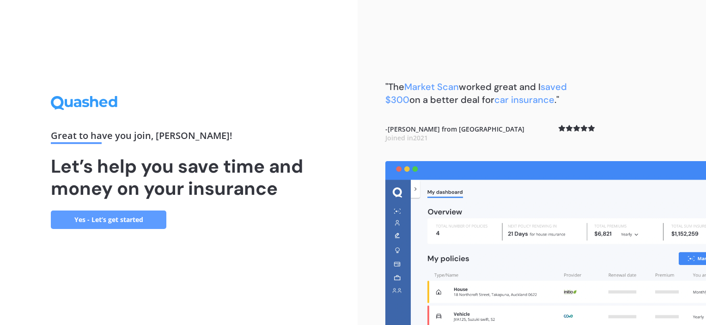
click at [112, 224] on link "Yes - Let’s get started" at bounding box center [109, 220] width 116 height 18
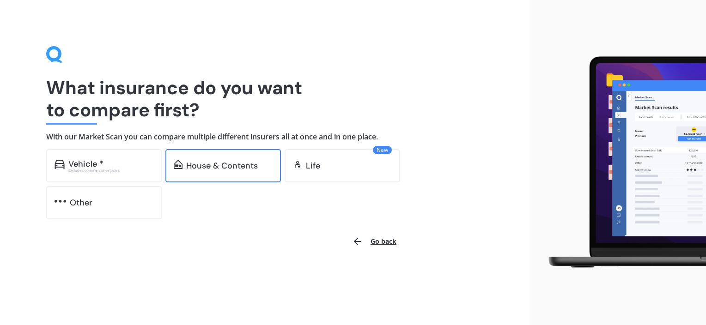
click at [255, 177] on div "House & Contents" at bounding box center [223, 165] width 116 height 33
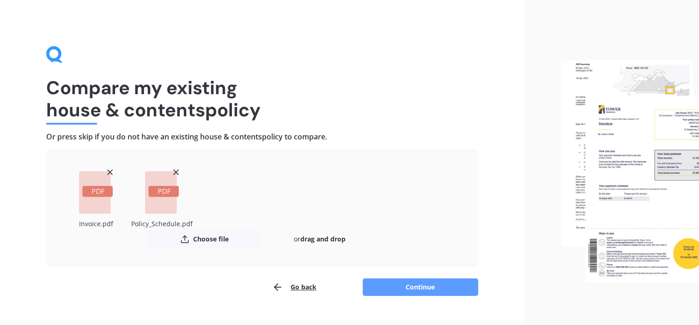
click at [426, 287] on button "Continue" at bounding box center [421, 288] width 116 height 18
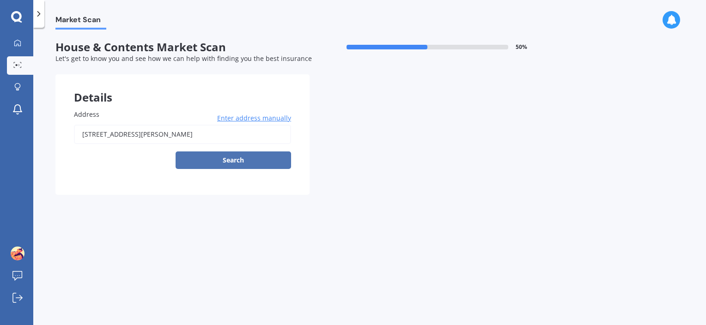
click at [223, 164] on button "Search" at bounding box center [234, 161] width 116 height 18
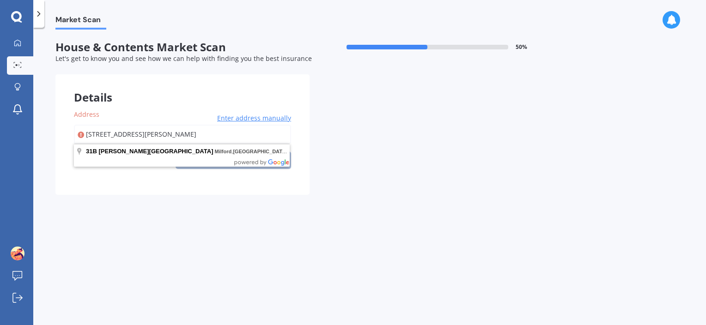
click at [224, 138] on input "[STREET_ADDRESS][PERSON_NAME]" at bounding box center [182, 134] width 217 height 19
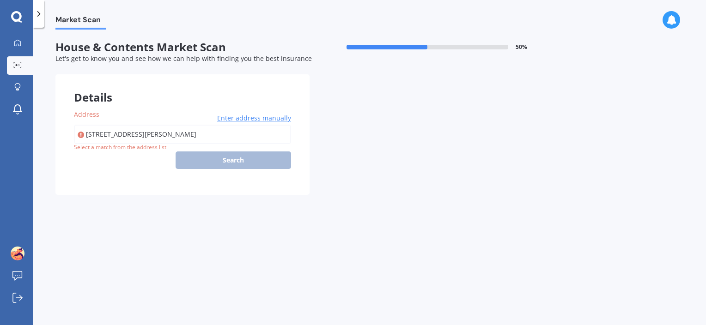
type input "[STREET_ADDRESS][PERSON_NAME]"
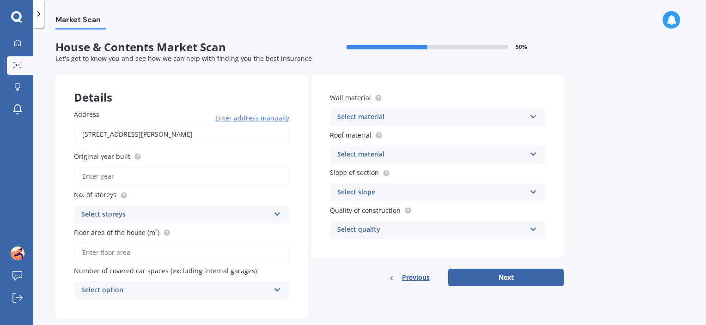
click at [169, 165] on div "Original year built" at bounding box center [181, 169] width 215 height 35
click at [161, 171] on input "Original year built" at bounding box center [181, 176] width 215 height 19
type input "1990"
click at [121, 212] on div "Select storeys" at bounding box center [175, 214] width 189 height 11
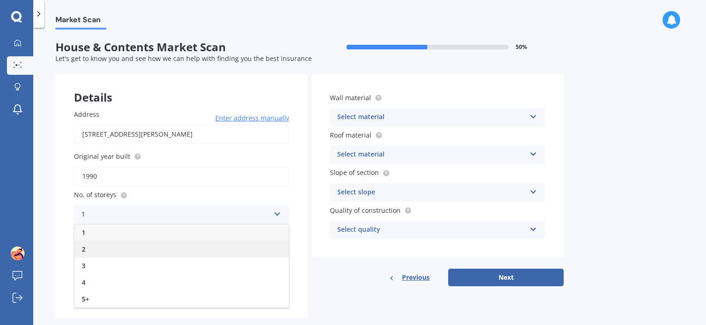
click at [115, 242] on div "2" at bounding box center [181, 249] width 214 height 17
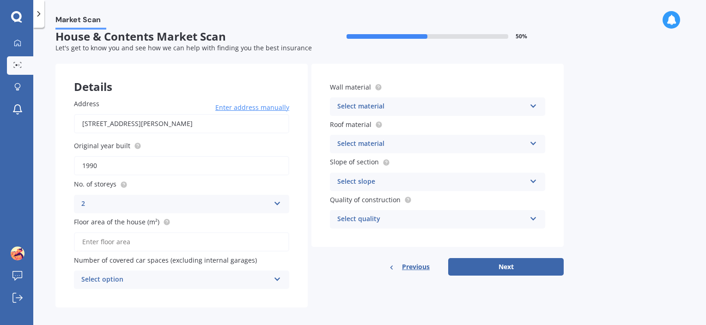
scroll to position [17, 0]
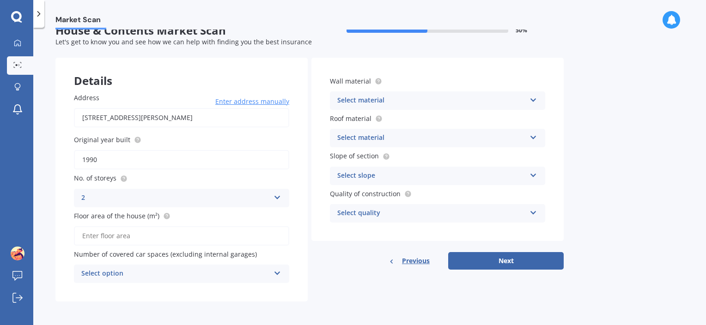
click at [120, 237] on input "Floor area of the house (m²)" at bounding box center [181, 235] width 215 height 19
type input "104"
click at [139, 278] on div "Select option" at bounding box center [175, 273] width 189 height 11
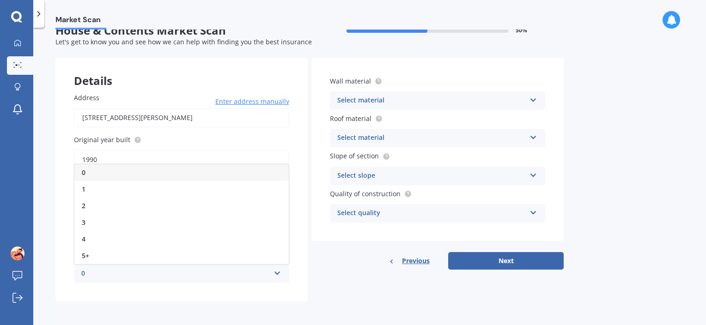
drag, startPoint x: 122, startPoint y: 209, endPoint x: 131, endPoint y: 207, distance: 9.8
click at [122, 208] on div "2" at bounding box center [181, 206] width 214 height 17
click at [438, 100] on div "Select material" at bounding box center [431, 100] width 189 height 11
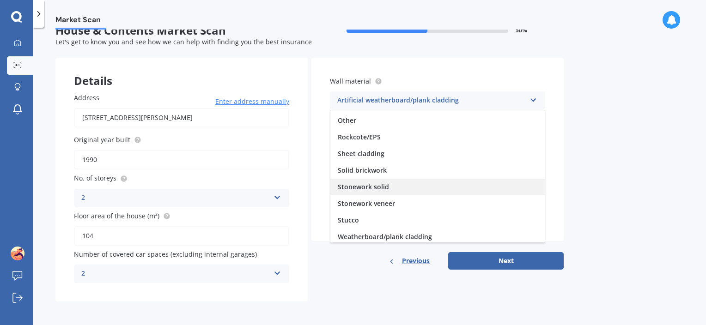
scroll to position [84, 0]
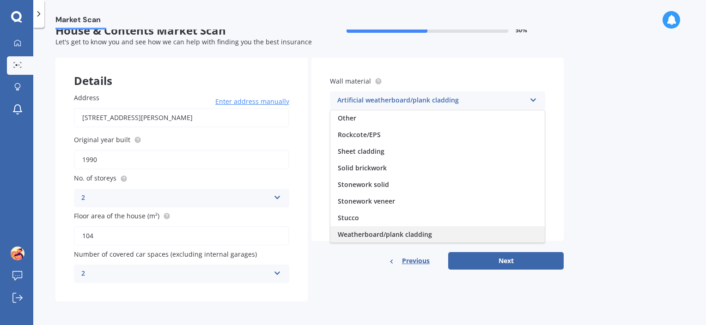
click at [456, 227] on div "Weatherboard/plank cladding" at bounding box center [437, 234] width 214 height 17
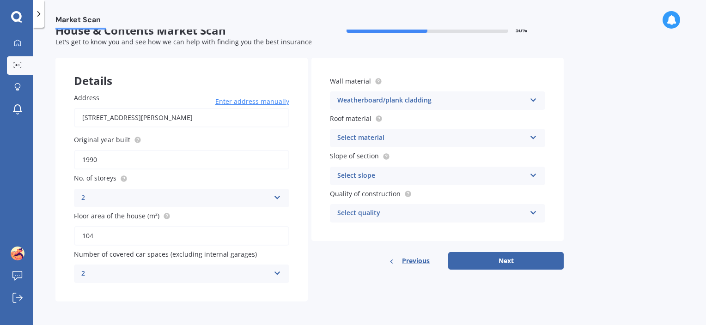
click at [407, 128] on div "Roof material Select material Flat fibre cement Flat membrane Flat metal coveri…" at bounding box center [437, 131] width 215 height 34
click at [408, 137] on div "Select material" at bounding box center [431, 138] width 189 height 11
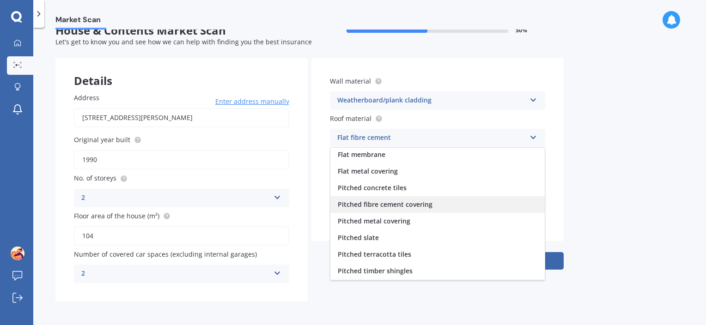
scroll to position [34, 0]
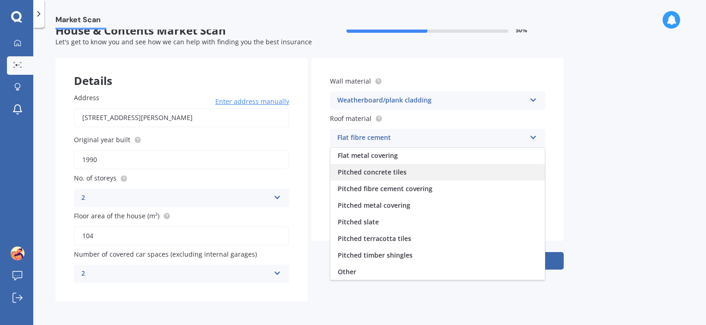
click at [425, 168] on div "Pitched concrete tiles" at bounding box center [437, 172] width 214 height 17
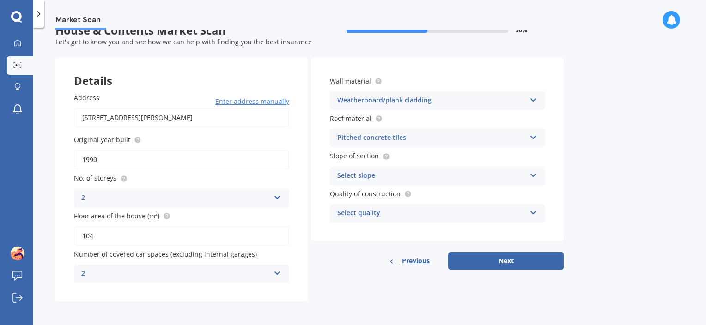
click at [417, 174] on div "Select slope" at bounding box center [431, 176] width 189 height 11
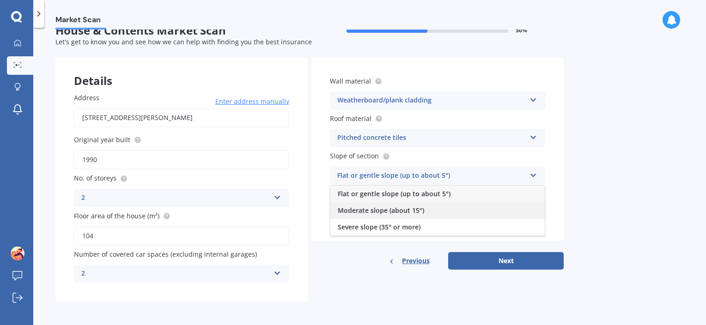
click at [418, 206] on span "Moderate slope (about 15°)" at bounding box center [381, 210] width 86 height 9
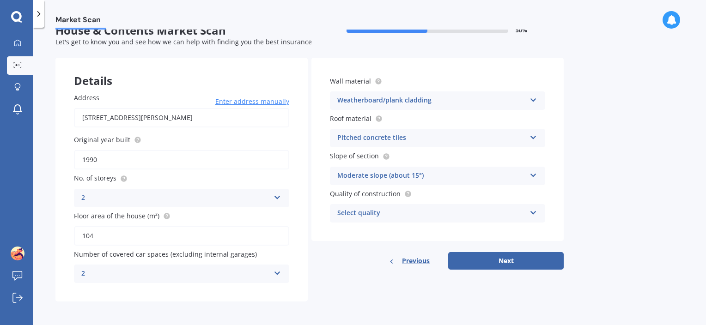
click at [437, 207] on div "Select quality Standard High Prestige" at bounding box center [437, 213] width 215 height 18
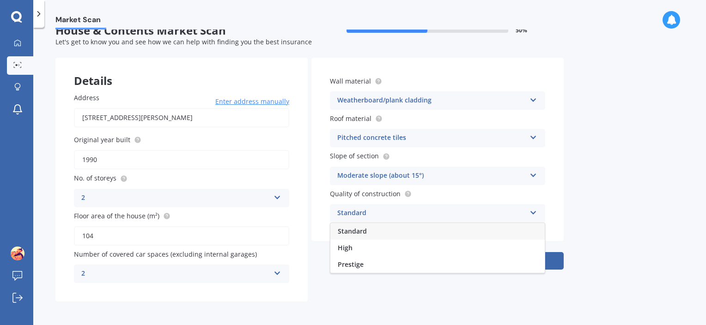
click at [422, 232] on div "Standard" at bounding box center [437, 231] width 214 height 17
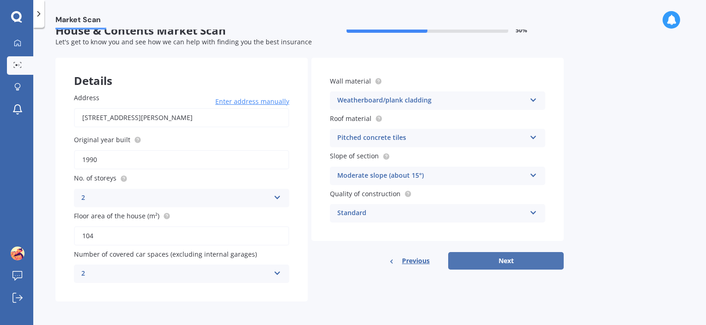
click at [494, 255] on button "Next" at bounding box center [506, 261] width 116 height 18
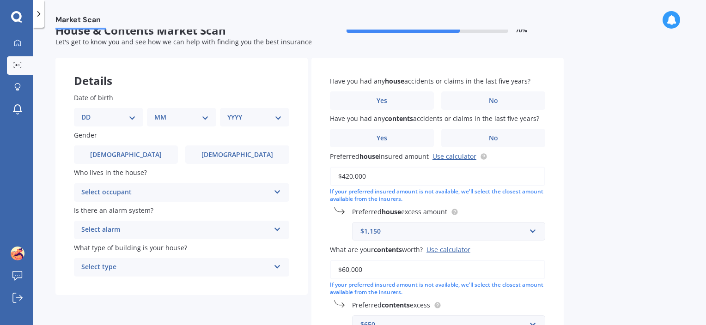
scroll to position [0, 0]
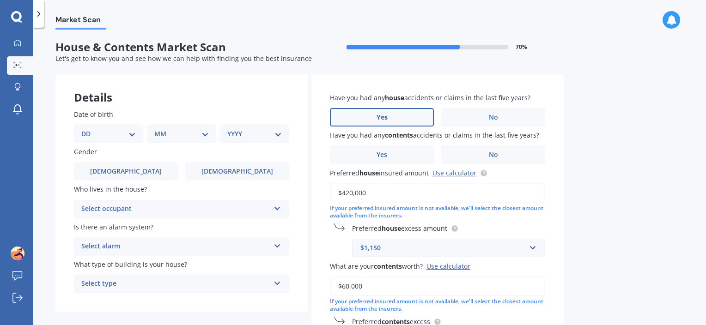
click at [402, 116] on label "Yes" at bounding box center [382, 117] width 104 height 18
click at [0, 0] on input "Yes" at bounding box center [0, 0] width 0 height 0
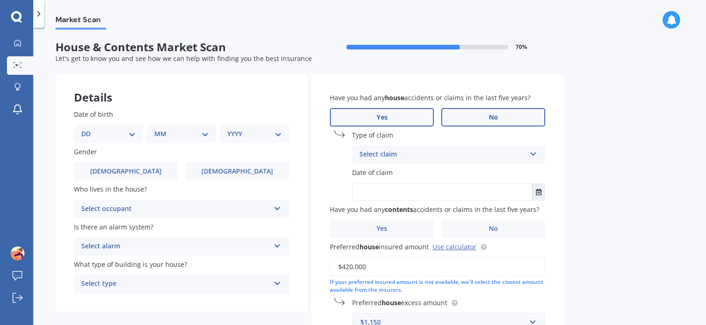
click at [492, 120] on span "No" at bounding box center [493, 118] width 9 height 8
click at [0, 0] on input "No" at bounding box center [0, 0] width 0 height 0
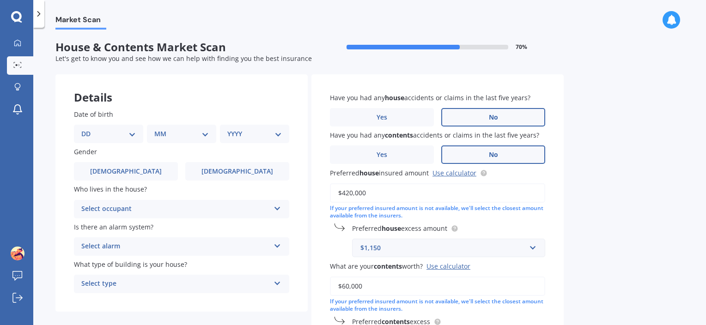
click at [483, 161] on label "No" at bounding box center [493, 155] width 104 height 18
click at [0, 0] on input "No" at bounding box center [0, 0] width 0 height 0
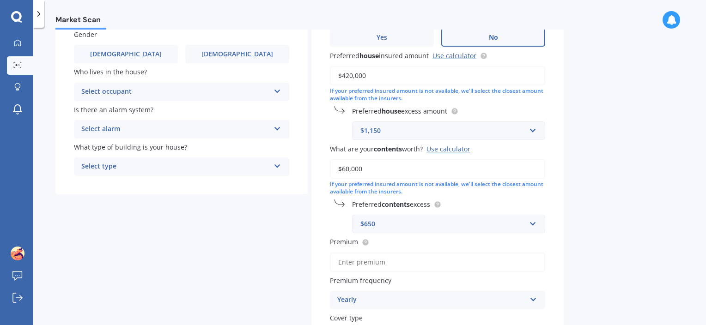
scroll to position [139, 0]
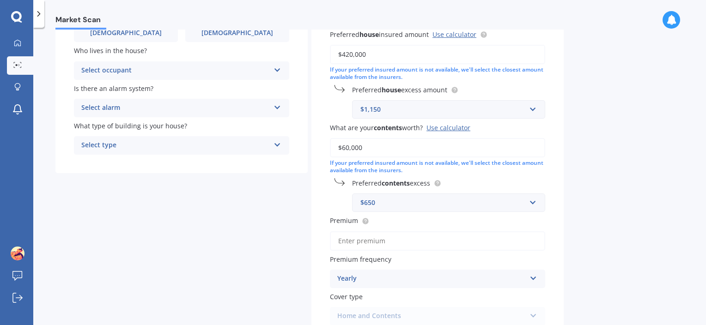
click at [345, 53] on input "$420,000" at bounding box center [437, 54] width 215 height 19
type input "$400,000"
click at [589, 111] on div "Market Scan House & Contents Market Scan 70 % Let's get to know you and see how…" at bounding box center [369, 179] width 673 height 298
click at [505, 110] on div "$1,150" at bounding box center [442, 109] width 165 height 10
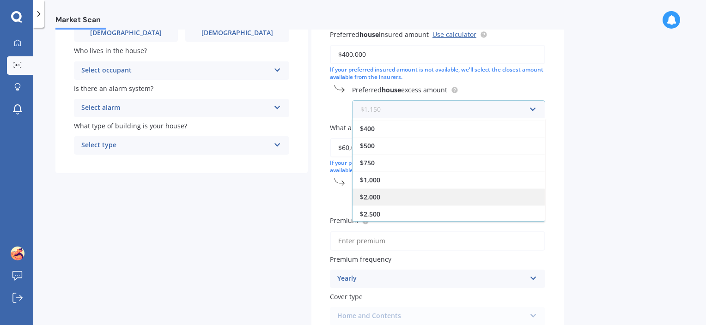
scroll to position [210, 0]
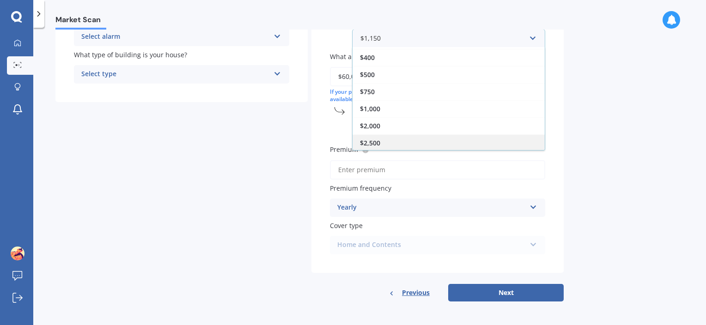
click at [446, 143] on div "$2,500" at bounding box center [449, 142] width 192 height 17
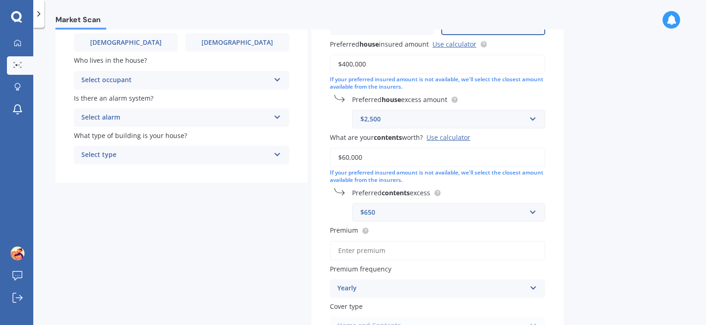
scroll to position [117, 0]
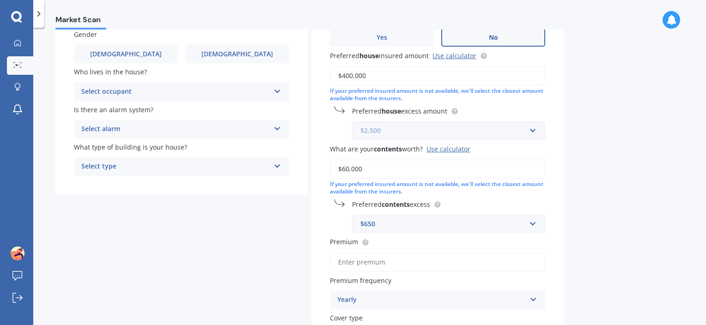
click at [533, 130] on input "text" at bounding box center [445, 131] width 185 height 18
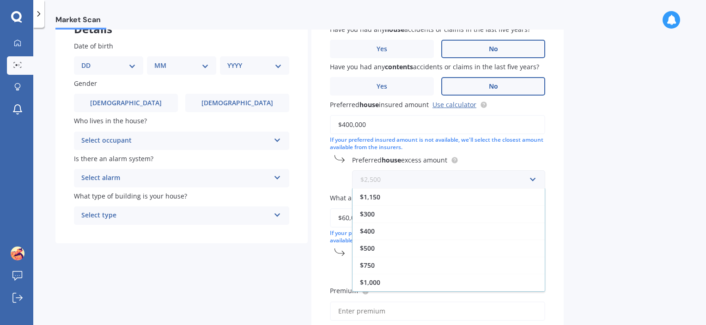
scroll to position [0, 0]
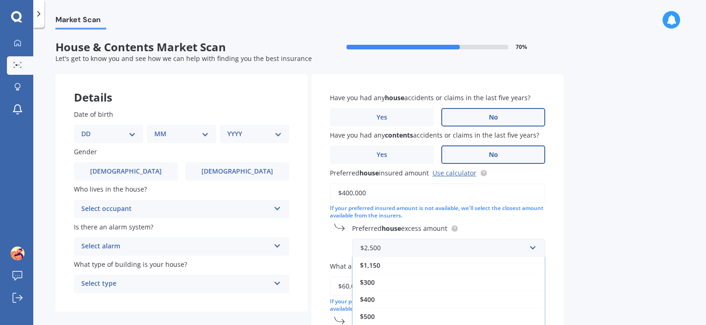
click at [593, 195] on div "Market Scan House & Contents Market Scan 70 % Let's get to know you and see how…" at bounding box center [369, 179] width 673 height 298
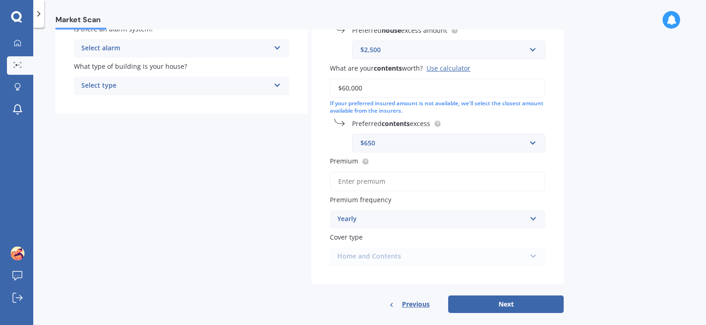
scroll to position [210, 0]
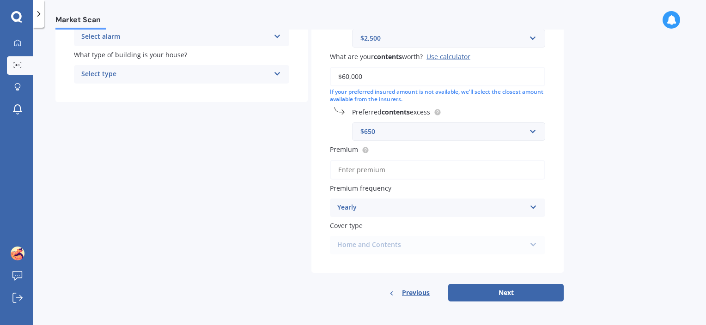
click at [345, 74] on input "$60,000" at bounding box center [437, 76] width 215 height 19
click at [341, 78] on input "$60,000" at bounding box center [437, 76] width 215 height 19
click at [448, 57] on div "Use calculator" at bounding box center [449, 56] width 44 height 9
click at [448, 67] on input "$60,000" at bounding box center [437, 76] width 215 height 19
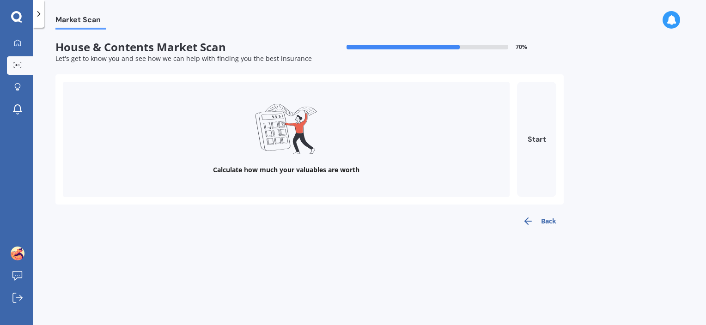
click at [545, 168] on button "Start" at bounding box center [536, 140] width 39 height 116
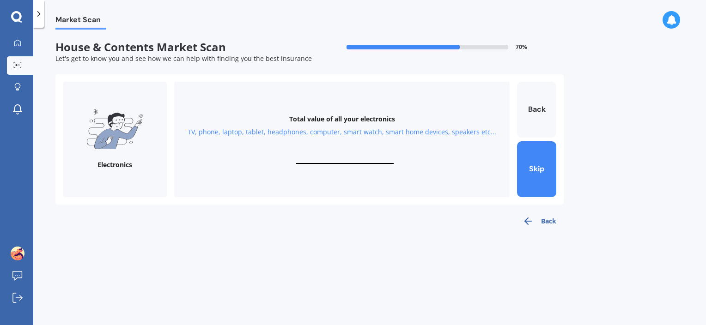
click at [324, 158] on input "text" at bounding box center [345, 159] width 98 height 9
type input "$600"
click at [543, 151] on button "Next" at bounding box center [536, 169] width 39 height 56
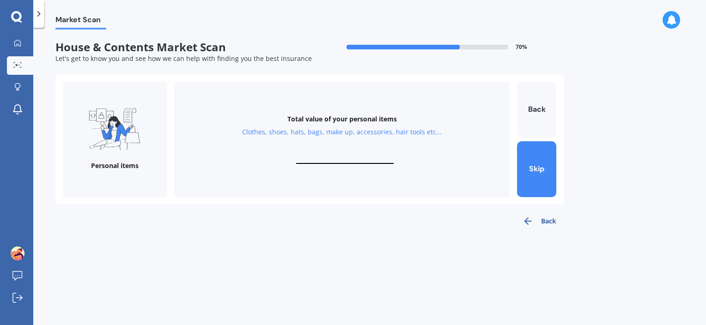
click at [354, 156] on input "text" at bounding box center [345, 159] width 98 height 9
type input "$1,000"
click at [542, 177] on button "Next" at bounding box center [536, 169] width 39 height 56
click at [355, 162] on input "text" at bounding box center [345, 159] width 98 height 9
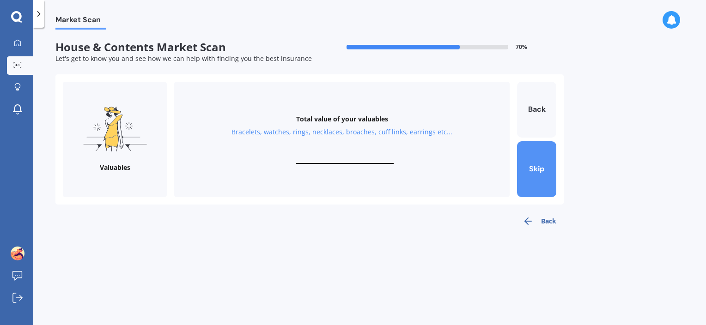
click at [538, 177] on button "Skip" at bounding box center [536, 169] width 39 height 56
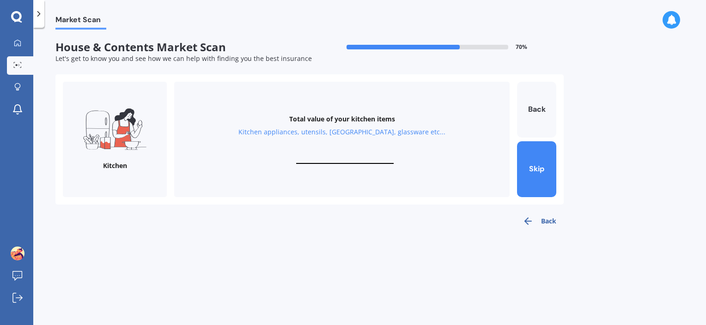
click at [338, 157] on input "text" at bounding box center [345, 159] width 98 height 9
drag, startPoint x: 360, startPoint y: 158, endPoint x: 272, endPoint y: 152, distance: 88.0
click at [272, 152] on div "Total value of your kitchen items Kitchen appliances, utensils, china, glasswar…" at bounding box center [341, 140] width 335 height 116
type input "$3,000"
click at [530, 176] on button "Next" at bounding box center [536, 169] width 39 height 56
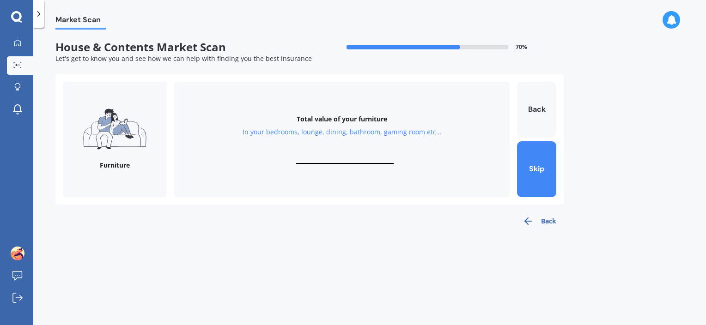
click at [400, 159] on div "Total value of your furniture In your bedrooms, lounge, dining, bathroom, gamin…" at bounding box center [341, 140] width 335 height 116
click at [362, 152] on div "Total value of your furniture In your bedrooms, lounge, dining, bathroom, gamin…" at bounding box center [341, 140] width 335 height 116
click at [356, 157] on div "Total value of your furniture In your bedrooms, lounge, dining, bathroom, gamin…" at bounding box center [341, 140] width 335 height 116
click at [354, 159] on input "text" at bounding box center [345, 159] width 98 height 9
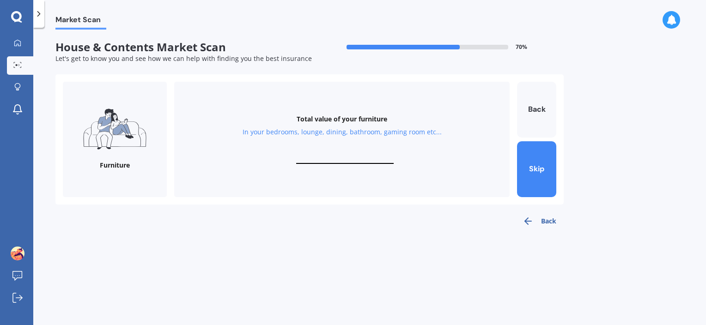
click at [327, 158] on input "text" at bounding box center [345, 159] width 98 height 9
type input "$4,000"
click at [545, 171] on button "Next" at bounding box center [536, 169] width 39 height 56
click at [364, 153] on div "Total value of your whiteware Washing machine, dryer, dehumidifier, stove, frid…" at bounding box center [341, 140] width 335 height 116
click at [347, 157] on input "text" at bounding box center [345, 159] width 98 height 9
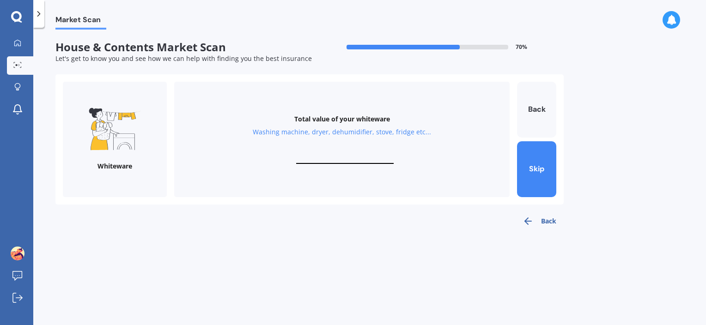
click at [355, 157] on input "text" at bounding box center [345, 159] width 98 height 9
click at [540, 102] on button "Back" at bounding box center [536, 110] width 39 height 56
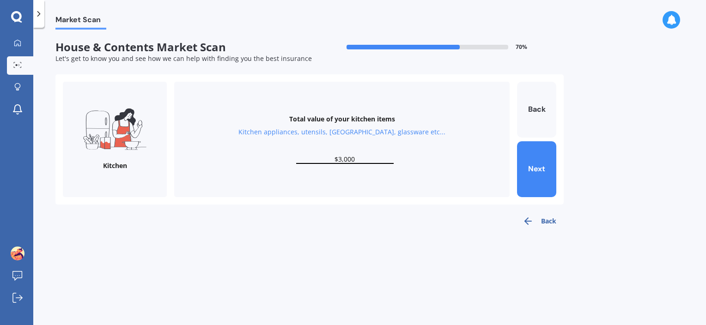
drag, startPoint x: 361, startPoint y: 161, endPoint x: 288, endPoint y: 148, distance: 74.1
click at [288, 148] on div "Total value of your kitchen items Kitchen appliances, utensils, china, glasswar…" at bounding box center [341, 140] width 335 height 116
click at [534, 175] on button "Next" at bounding box center [536, 169] width 39 height 56
type input "$4,000"
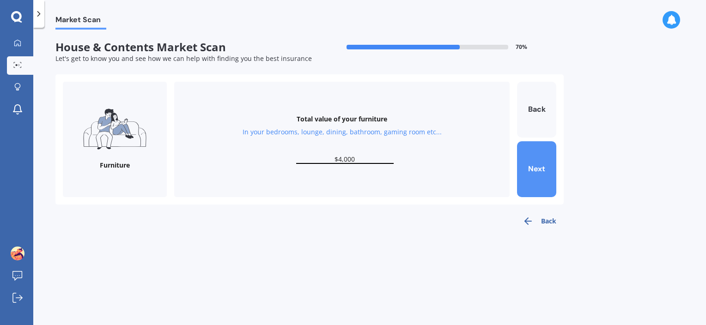
click at [534, 176] on button "Next" at bounding box center [536, 169] width 39 height 56
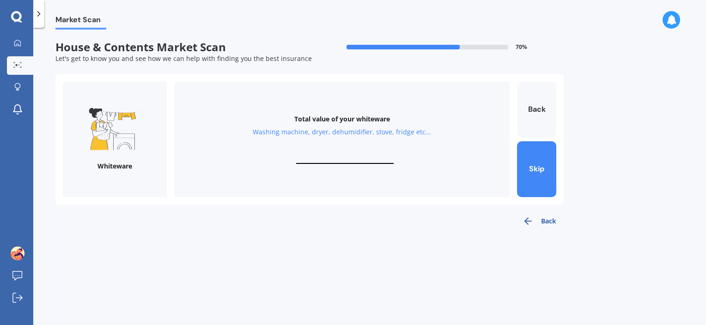
click at [345, 153] on div "Total value of your whiteware Washing machine, dryer, dehumidifier, stove, frid…" at bounding box center [341, 140] width 335 height 116
click at [351, 160] on input "text" at bounding box center [345, 159] width 98 height 9
type input "$5,000"
click at [526, 161] on button "Next" at bounding box center [536, 169] width 39 height 56
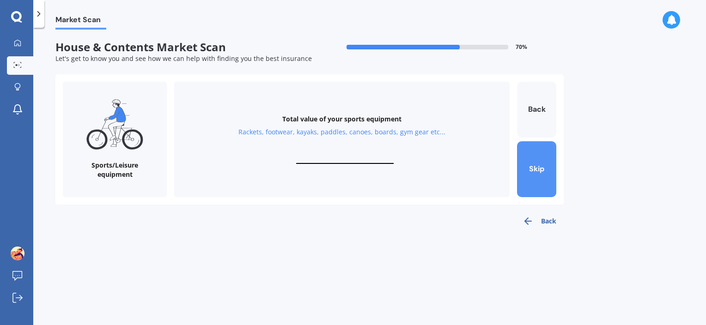
click at [546, 169] on button "Skip" at bounding box center [536, 169] width 39 height 56
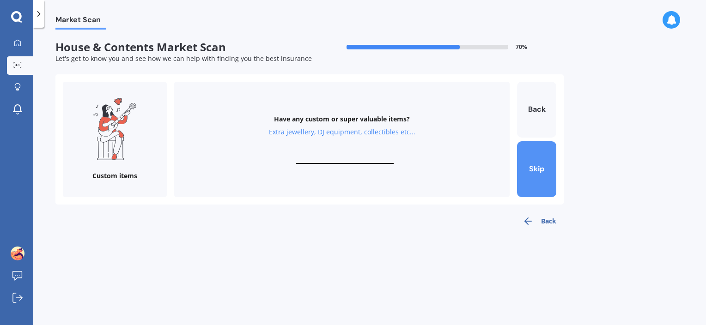
click at [547, 171] on button "Skip" at bounding box center [536, 169] width 39 height 56
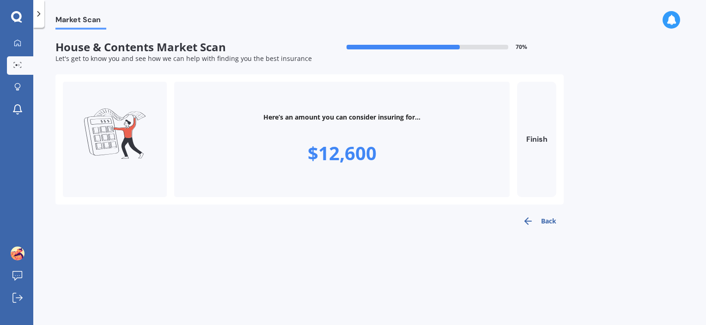
click at [547, 171] on button "Finish" at bounding box center [536, 140] width 39 height 116
type input "$12,600"
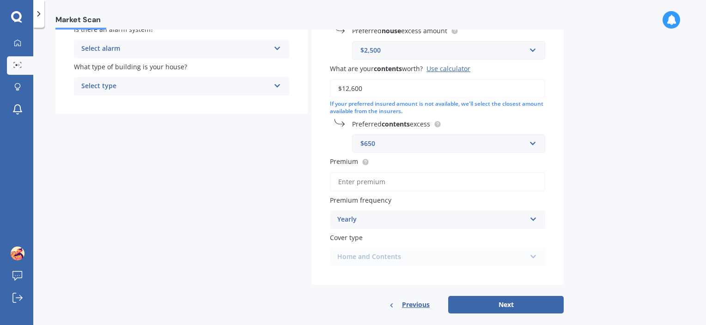
scroll to position [210, 0]
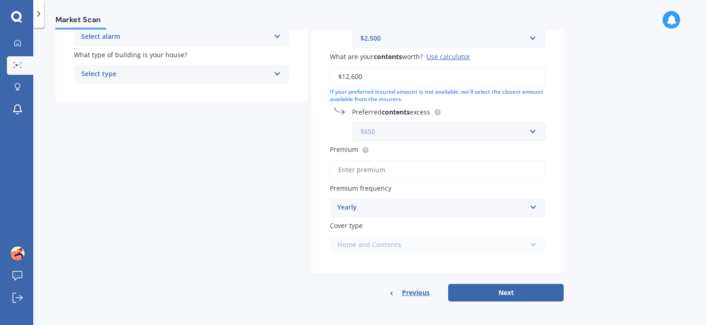
click at [536, 137] on input "text" at bounding box center [445, 132] width 185 height 18
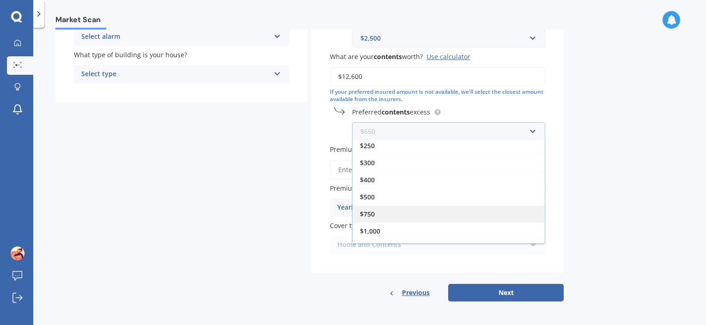
scroll to position [32, 0]
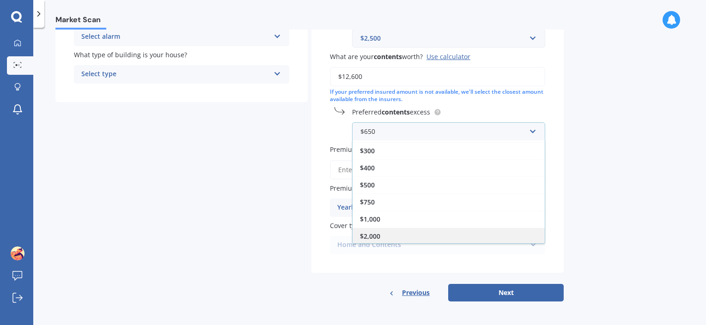
click at [493, 232] on div "$2,000" at bounding box center [449, 236] width 192 height 17
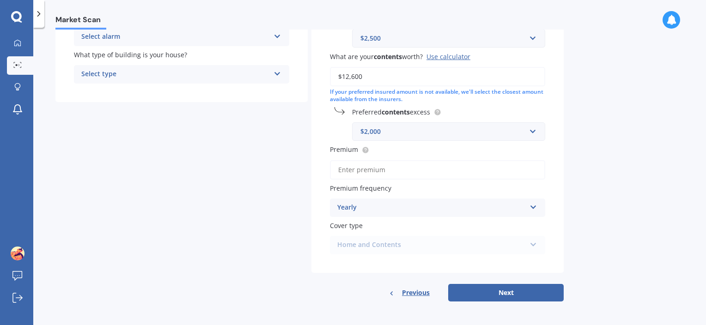
click at [609, 221] on div "Market Scan House & Contents Market Scan 70 % Let's get to know you and see how…" at bounding box center [369, 179] width 673 height 298
click at [429, 176] on input "Premium" at bounding box center [437, 169] width 215 height 19
click at [646, 238] on div "Market Scan House & Contents Market Scan 70 % Let's get to know you and see how…" at bounding box center [369, 179] width 673 height 298
click at [497, 205] on div "Yearly" at bounding box center [431, 207] width 189 height 11
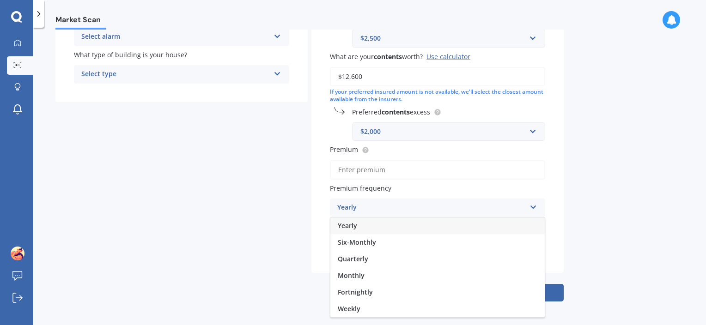
click at [498, 206] on div "Yearly" at bounding box center [431, 207] width 189 height 11
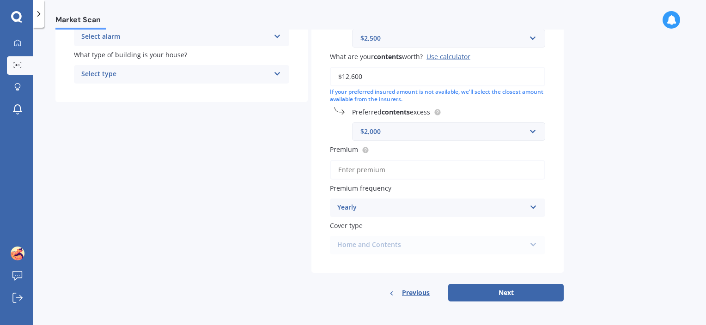
click at [595, 230] on div "Market Scan House & Contents Market Scan 70 % Let's get to know you and see how…" at bounding box center [369, 179] width 673 height 298
click at [503, 249] on div "Home and Contents Home and Contents" at bounding box center [437, 245] width 215 height 18
click at [516, 294] on button "Next" at bounding box center [506, 293] width 116 height 18
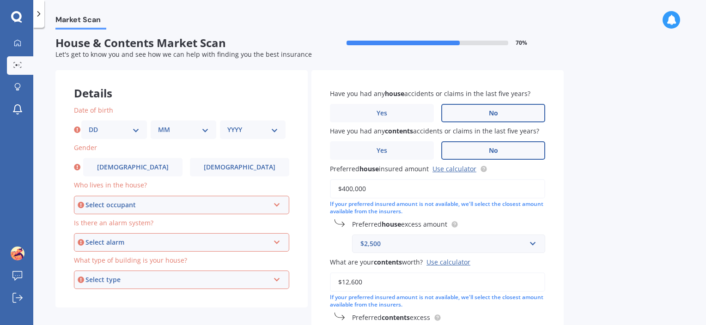
scroll to position [0, 0]
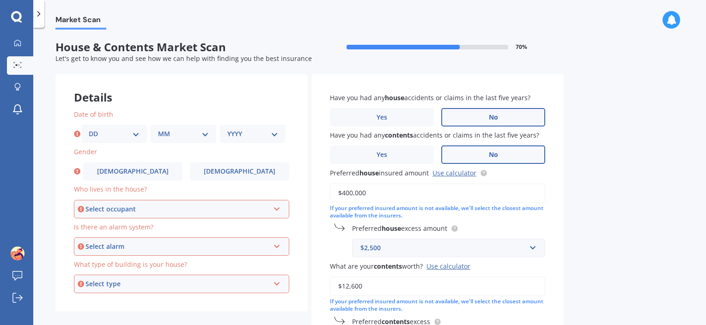
click at [123, 134] on select "DD 01 02 03 04 05 06 07 08 09 10 11 12 13 14 15 16 17 18 19 20 21 22 23 24 25 2…" at bounding box center [114, 134] width 51 height 10
select select "08"
click at [89, 129] on select "DD 01 02 03 04 05 06 07 08 09 10 11 12 13 14 15 16 17 18 19 20 21 22 23 24 25 2…" at bounding box center [114, 134] width 51 height 10
click at [163, 134] on select "MM 01 02 03 04 05 06 07 08 09 10 11 12" at bounding box center [183, 134] width 51 height 10
select select "04"
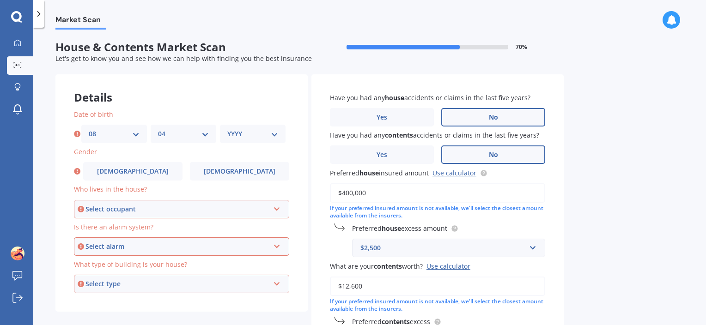
click at [158, 129] on select "MM 01 02 03 04 05 06 07 08 09 10 11 12" at bounding box center [183, 134] width 51 height 10
click at [241, 141] on div "YYYY 2009 2008 2007 2006 2005 2004 2003 2002 2001 2000 1999 1998 1997 1996 1995…" at bounding box center [253, 134] width 66 height 18
drag, startPoint x: 267, startPoint y: 140, endPoint x: 262, endPoint y: 122, distance: 19.3
click at [267, 140] on div "YYYY 2009 2008 2007 2006 2005 2004 2003 2002 2001 2000 1999 1998 1997 1996 1995…" at bounding box center [253, 134] width 66 height 18
click at [262, 122] on div "Date of birth DD 01 02 03 04 05 06 07 08 09 10 11 12 13 14 15 16 17 18 19 20 21…" at bounding box center [181, 127] width 215 height 34
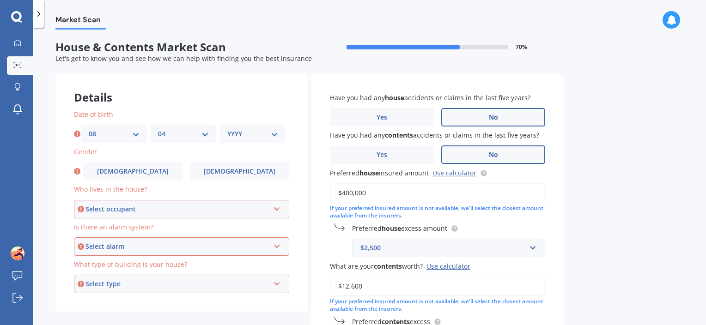
click at [261, 130] on div "YYYY 2009 2008 2007 2006 2005 2004 2003 2002 2001 2000 1999 1998 1997 1996 1995…" at bounding box center [253, 134] width 66 height 18
click at [264, 135] on select "YYYY 2009 2008 2007 2006 2005 2004 2003 2002 2001 2000 1999 1998 1997 1996 1995…" at bounding box center [252, 134] width 51 height 10
select select "1983"
click at [227, 129] on select "YYYY 2009 2008 2007 2006 2005 2004 2003 2002 2001 2000 1999 1998 1997 1996 1995…" at bounding box center [252, 134] width 51 height 10
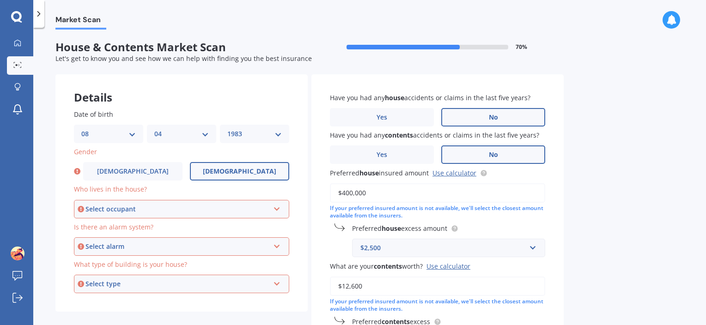
click at [241, 173] on span "[DEMOGRAPHIC_DATA]" at bounding box center [239, 172] width 73 height 8
click at [0, 0] on input "[DEMOGRAPHIC_DATA]" at bounding box center [0, 0] width 0 height 0
click at [184, 216] on div "Select occupant Owner Owner + Boarder" at bounding box center [181, 209] width 215 height 18
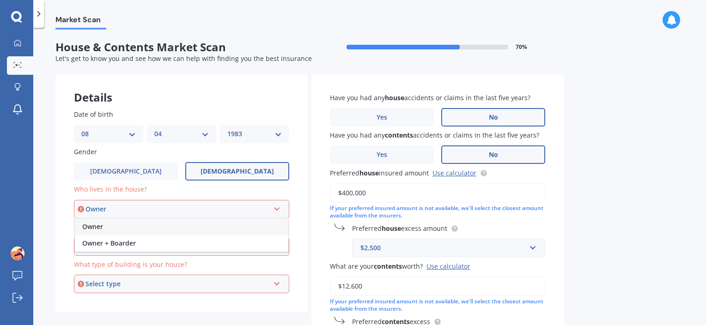
click at [171, 227] on div "Owner" at bounding box center [181, 227] width 213 height 17
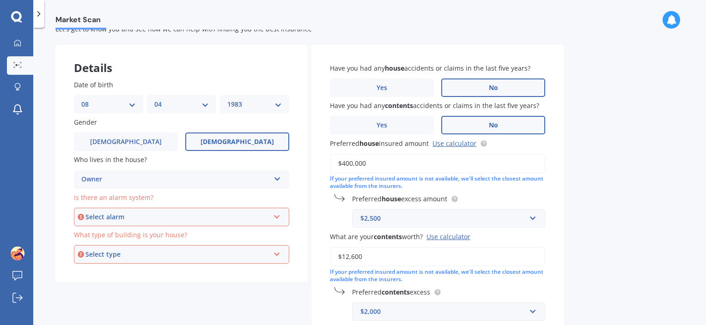
scroll to position [46, 0]
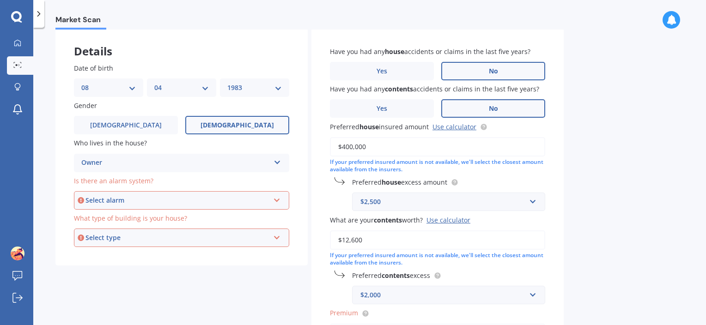
click at [179, 205] on div "Select alarm" at bounding box center [177, 200] width 184 height 10
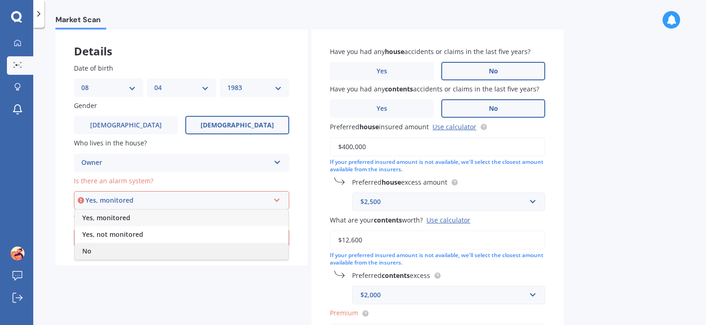
click at [165, 250] on div "No" at bounding box center [181, 251] width 213 height 17
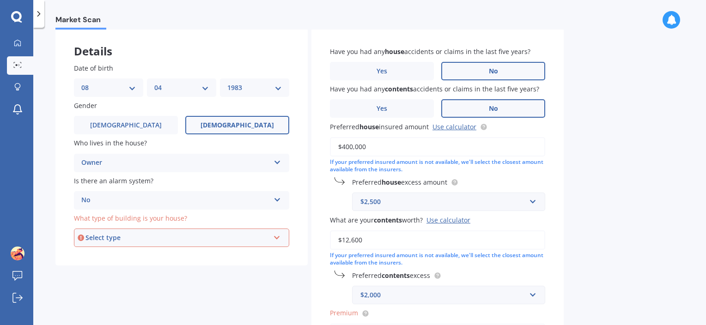
click at [161, 235] on div "Select type" at bounding box center [177, 238] width 184 height 10
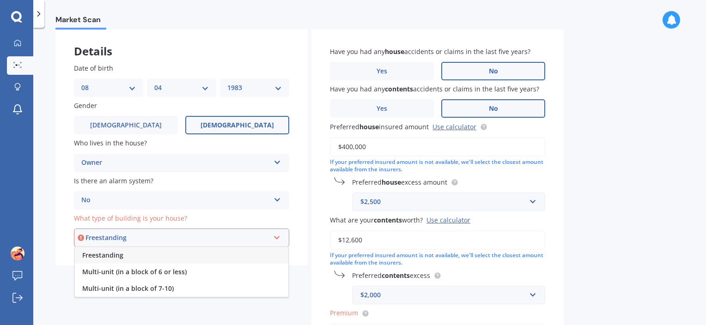
drag, startPoint x: 150, startPoint y: 253, endPoint x: 173, endPoint y: 247, distance: 23.9
click at [151, 253] on div "Freestanding" at bounding box center [181, 255] width 213 height 17
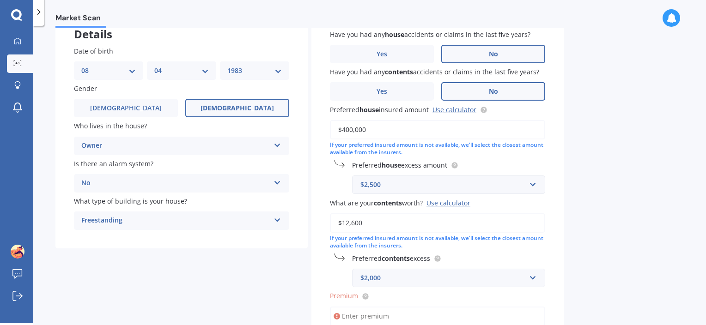
click at [194, 259] on div "Details Date of birth DD 01 02 03 04 05 06 07 08 09 10 11 12 13 14 15 16 17 18 …" at bounding box center [309, 229] width 508 height 437
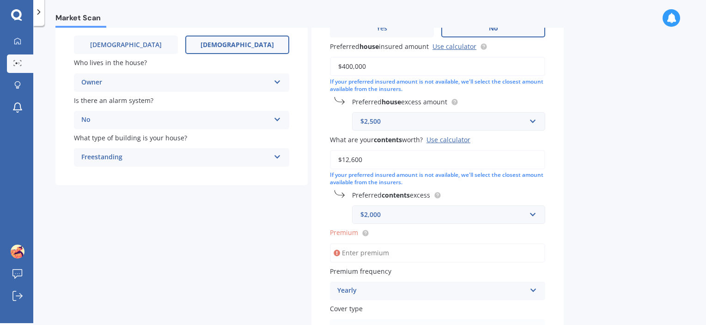
scroll to position [210, 0]
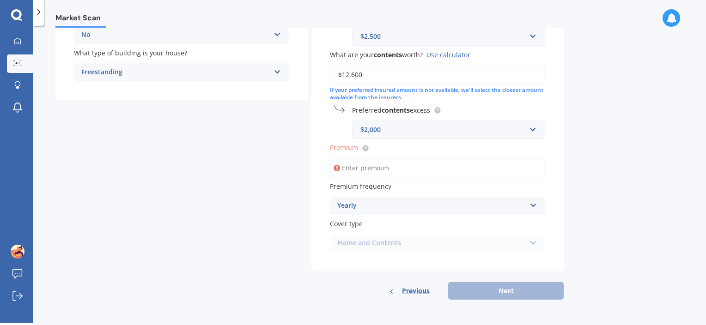
click at [378, 171] on input "Premium" at bounding box center [437, 167] width 215 height 19
click at [362, 148] on circle at bounding box center [365, 148] width 6 height 6
click at [359, 166] on input "Premium" at bounding box center [437, 167] width 215 height 19
click at [361, 171] on input "Premium" at bounding box center [437, 167] width 215 height 19
paste input "$1,886.95"
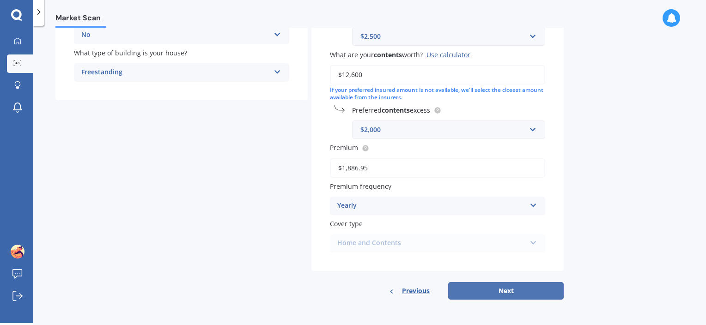
type input "$1,886.95"
click at [490, 294] on button "Next" at bounding box center [506, 291] width 116 height 18
select select "08"
select select "04"
select select "1983"
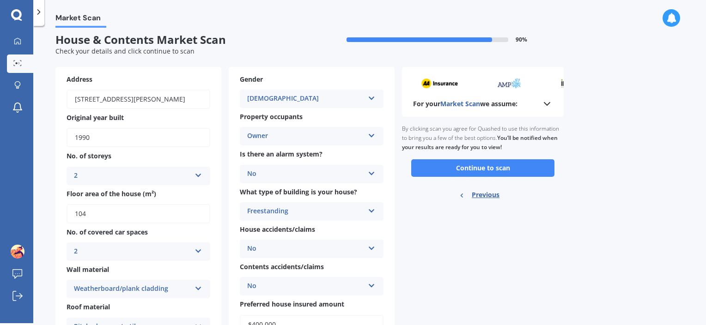
scroll to position [0, 0]
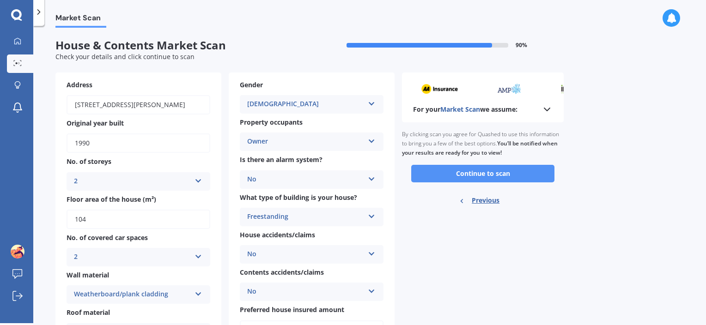
click at [468, 172] on button "Continue to scan" at bounding box center [482, 174] width 143 height 18
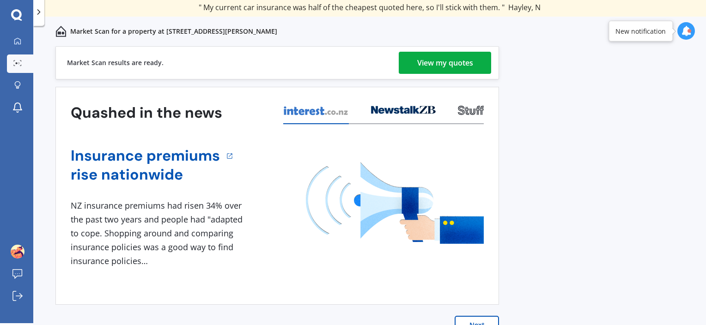
click at [421, 61] on div "View my quotes" at bounding box center [445, 63] width 56 height 22
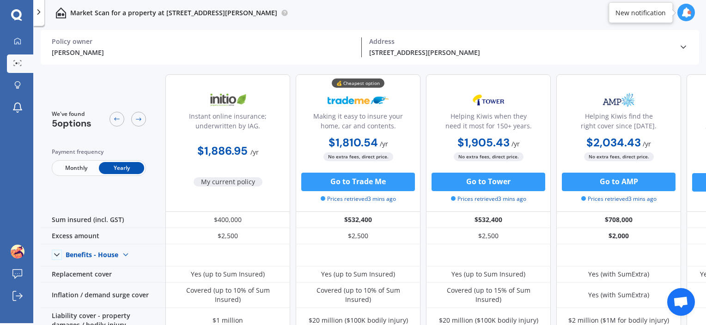
click at [686, 47] on icon at bounding box center [683, 47] width 9 height 9
